Goal: Task Accomplishment & Management: Use online tool/utility

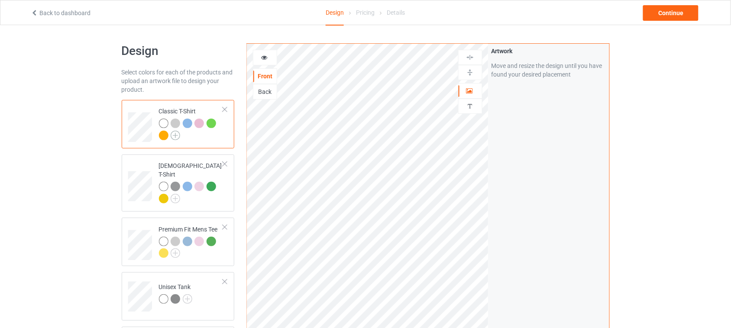
click at [177, 137] on img at bounding box center [176, 136] width 10 height 10
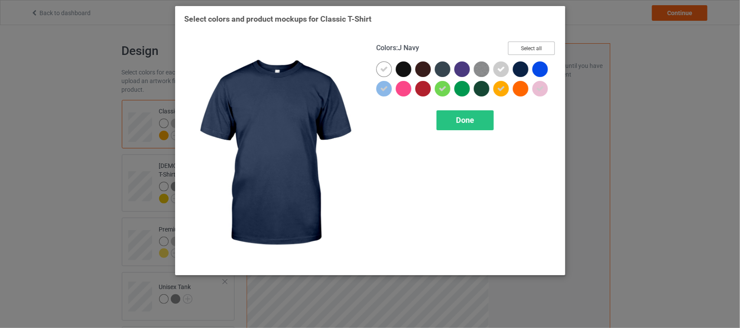
click at [541, 48] on button "Select all" at bounding box center [531, 48] width 47 height 13
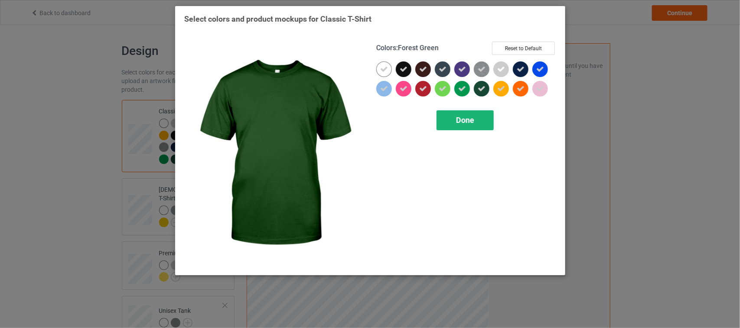
click at [461, 122] on span "Done" at bounding box center [465, 120] width 18 height 9
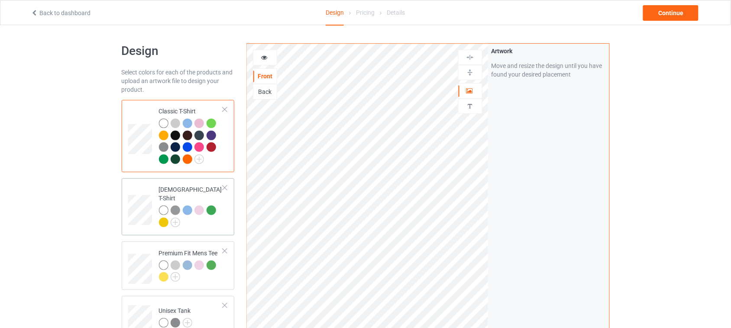
click at [206, 217] on div at bounding box center [191, 218] width 65 height 24
click at [217, 161] on div at bounding box center [191, 143] width 65 height 48
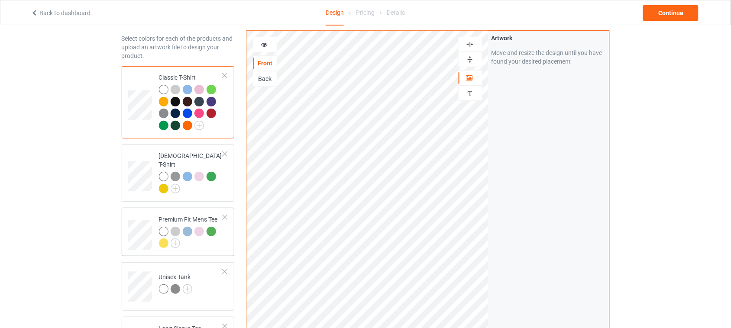
scroll to position [15, 0]
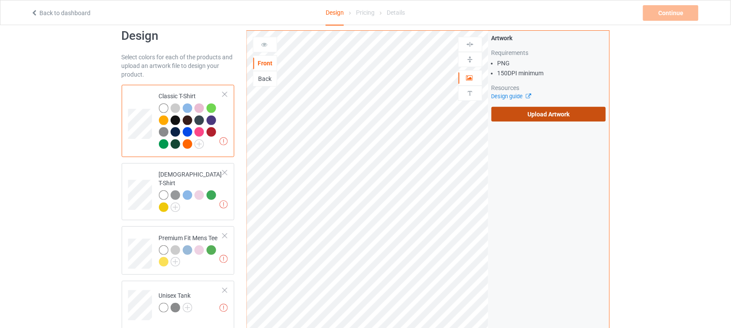
click at [540, 120] on label "Upload Artwork" at bounding box center [549, 114] width 115 height 15
click at [0, 0] on input "Upload Artwork" at bounding box center [0, 0] width 0 height 0
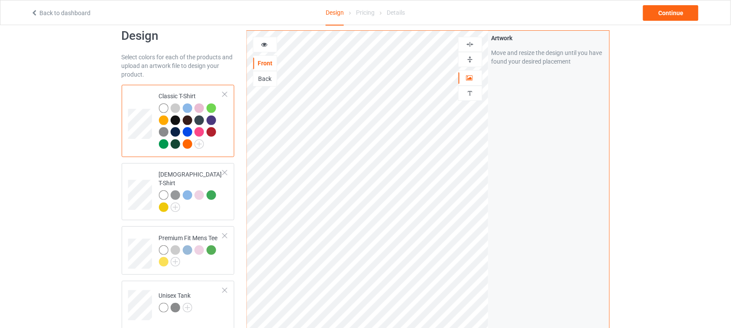
click at [467, 45] on img at bounding box center [470, 44] width 8 height 8
click at [269, 41] on div at bounding box center [264, 44] width 23 height 9
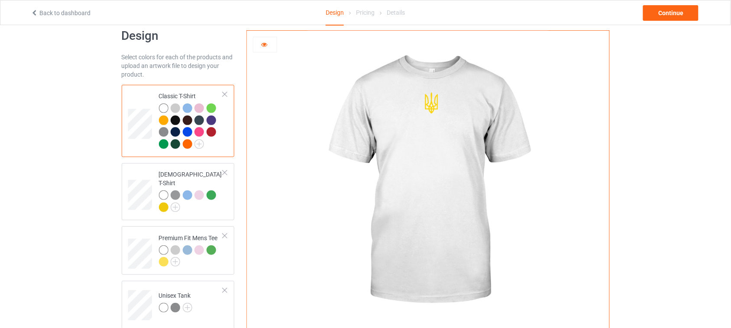
click at [272, 44] on div at bounding box center [264, 44] width 23 height 9
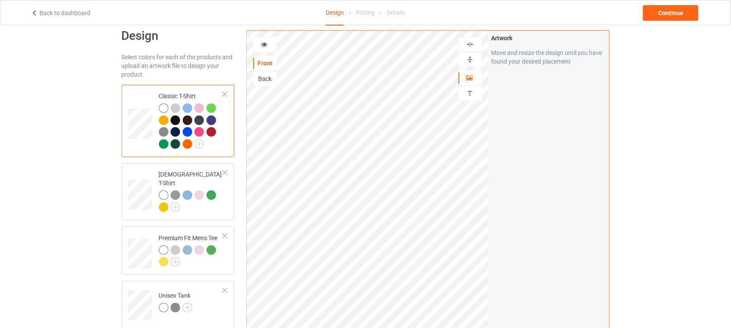
click at [266, 46] on icon at bounding box center [264, 43] width 7 height 6
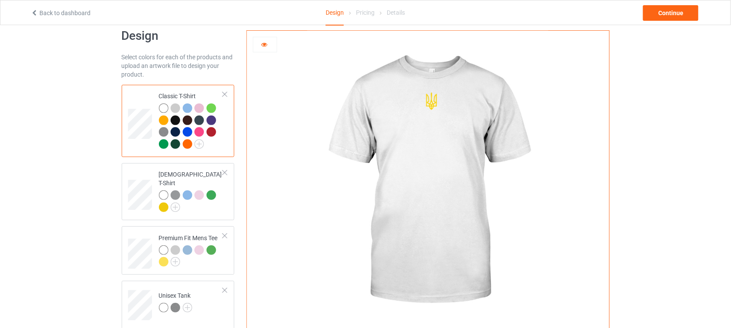
click at [269, 45] on div at bounding box center [264, 44] width 23 height 9
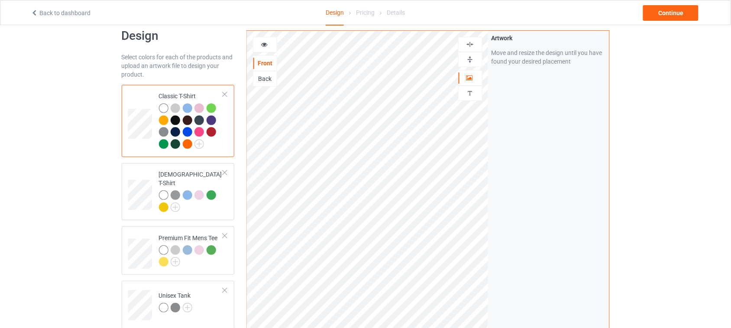
click at [174, 121] on div at bounding box center [176, 121] width 10 height 10
click at [200, 146] on img at bounding box center [200, 145] width 10 height 10
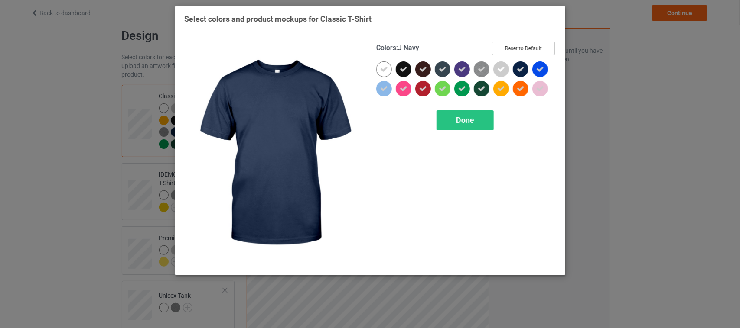
click at [531, 50] on button "Reset to Default" at bounding box center [523, 48] width 63 height 13
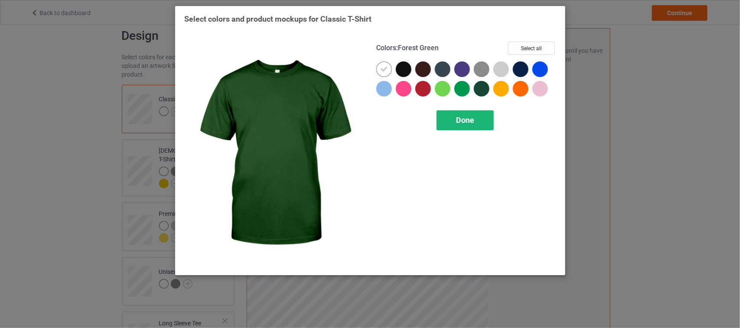
click at [469, 120] on span "Done" at bounding box center [465, 120] width 18 height 9
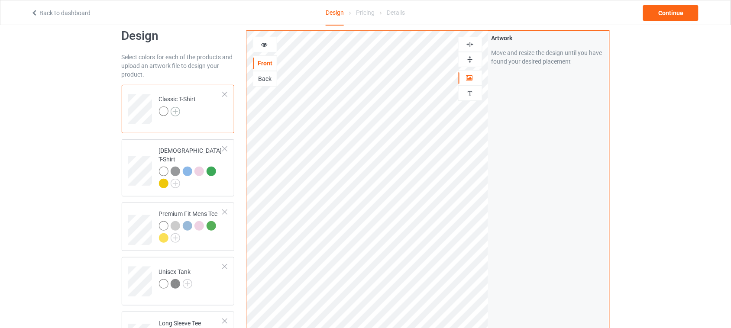
click at [179, 110] on img at bounding box center [176, 112] width 10 height 10
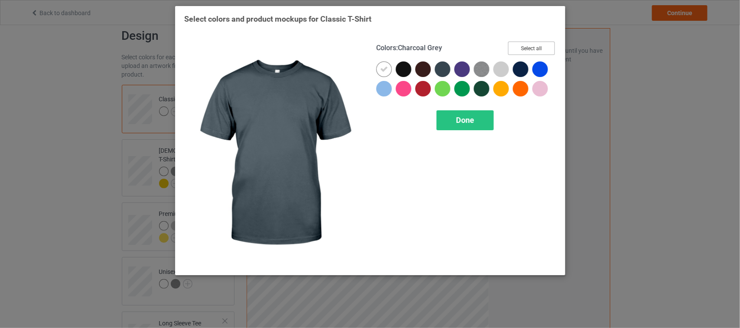
click at [540, 45] on button "Select all" at bounding box center [531, 48] width 47 height 13
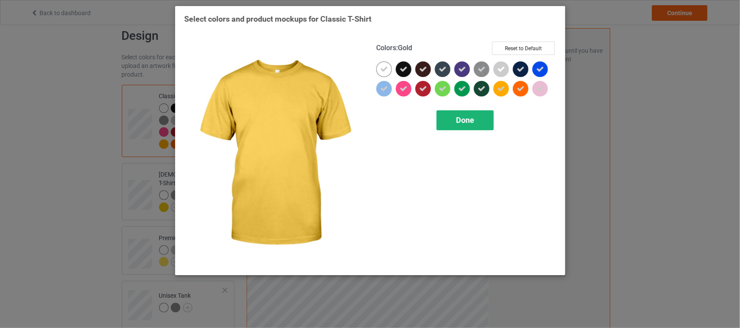
click at [469, 122] on span "Done" at bounding box center [465, 120] width 18 height 9
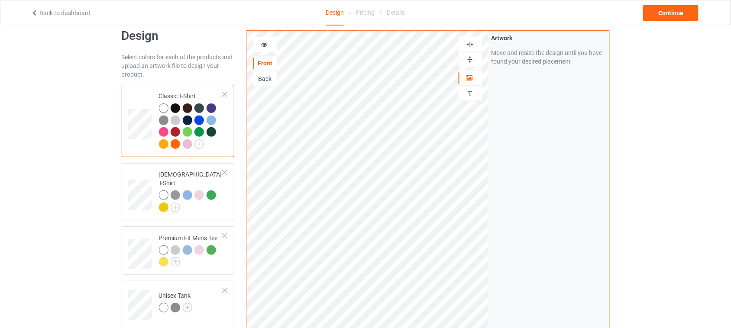
click at [177, 107] on div at bounding box center [176, 109] width 10 height 10
click at [267, 44] on icon at bounding box center [264, 43] width 7 height 6
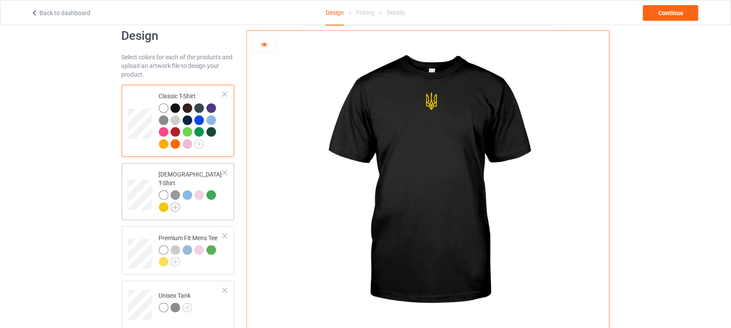
click at [174, 203] on img at bounding box center [176, 208] width 10 height 10
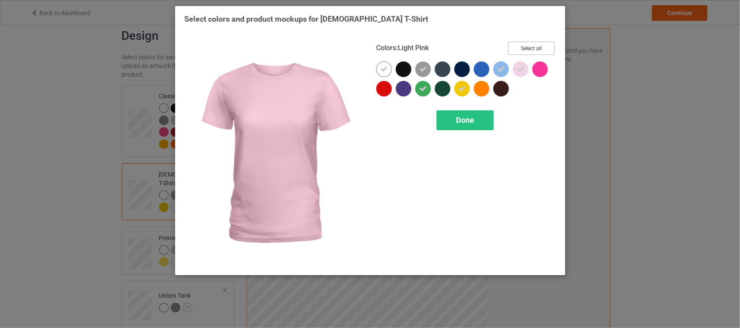
click at [531, 49] on button "Select all" at bounding box center [531, 48] width 47 height 13
click at [535, 49] on button "Reset to Default" at bounding box center [523, 48] width 63 height 13
click at [526, 49] on button "Select all" at bounding box center [531, 48] width 47 height 13
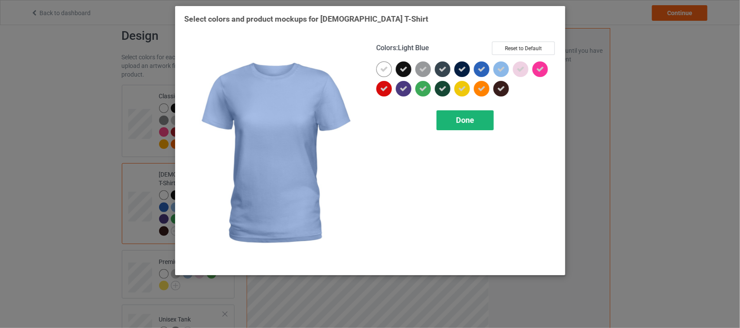
click at [469, 117] on span "Done" at bounding box center [465, 120] width 18 height 9
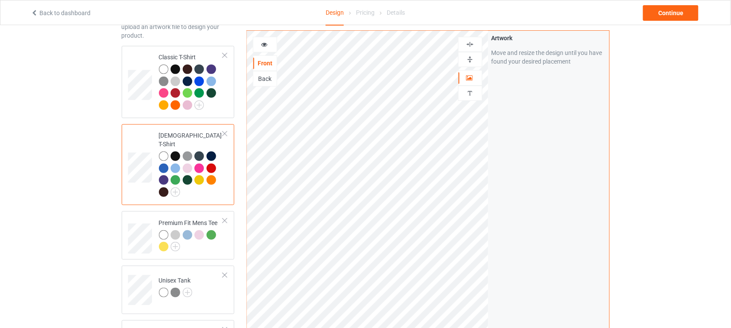
scroll to position [69, 0]
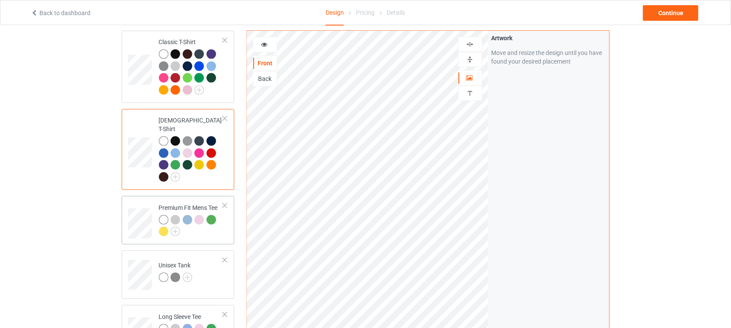
click at [196, 227] on div at bounding box center [191, 227] width 65 height 24
